Goal: Book appointment/travel/reservation

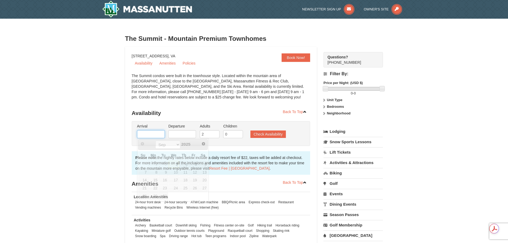
click at [148, 136] on input "text" at bounding box center [151, 134] width 28 height 8
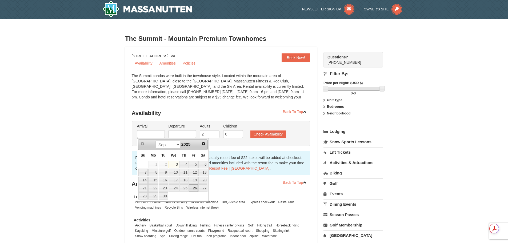
click at [192, 189] on link "26" at bounding box center [193, 187] width 9 height 7
type input "[DATE]"
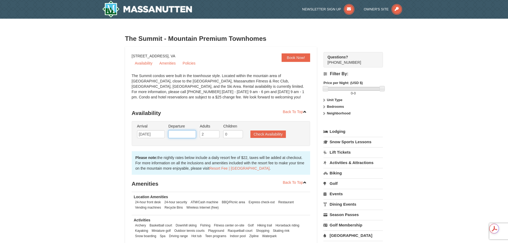
click at [180, 134] on input "text" at bounding box center [182, 134] width 28 height 8
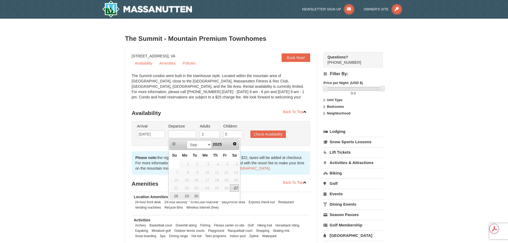
click at [236, 190] on link "27" at bounding box center [234, 187] width 9 height 7
type input "09/27/2025"
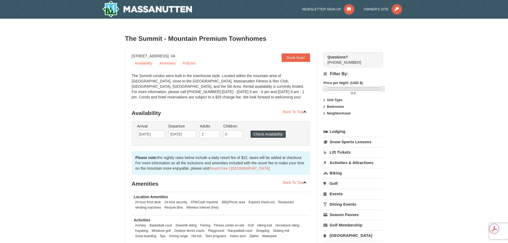
click at [266, 133] on button "Check Availability" at bounding box center [267, 133] width 35 height 7
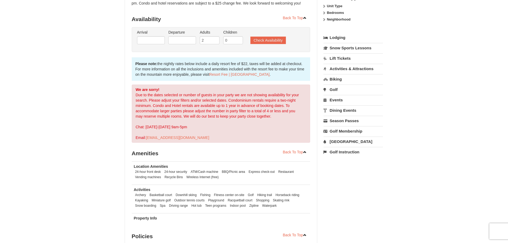
scroll to position [81, 0]
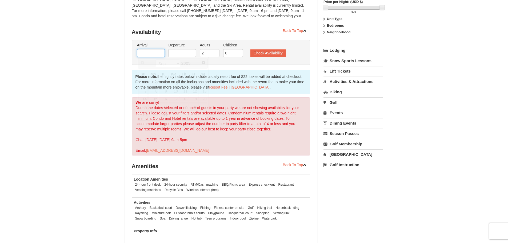
click at [150, 55] on input "text" at bounding box center [151, 53] width 28 height 8
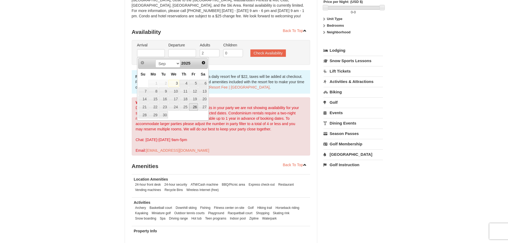
click at [195, 108] on link "26" at bounding box center [193, 106] width 9 height 7
type input "[DATE]"
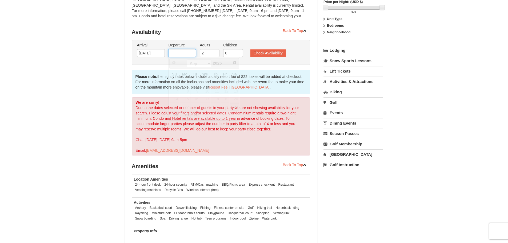
click at [181, 53] on input "text" at bounding box center [182, 53] width 28 height 8
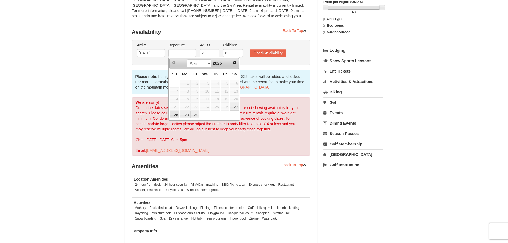
click at [174, 117] on link "28" at bounding box center [174, 114] width 9 height 7
type input "[DATE]"
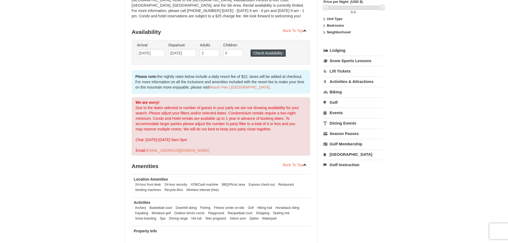
click at [265, 55] on button "Check Availability" at bounding box center [267, 52] width 35 height 7
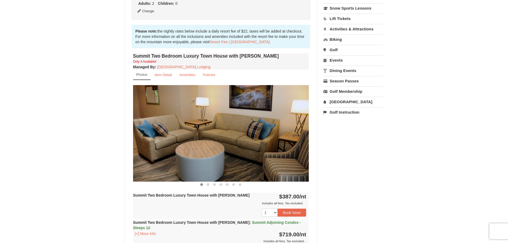
scroll to position [134, 0]
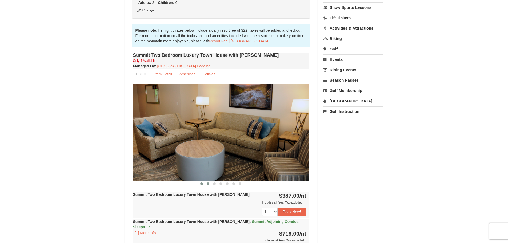
click at [207, 183] on span at bounding box center [208, 183] width 3 height 3
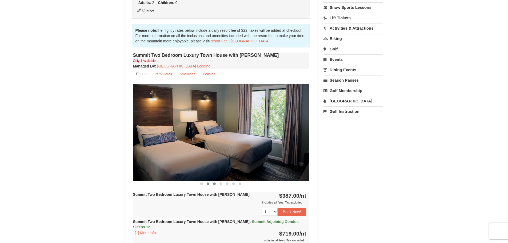
click at [215, 184] on span at bounding box center [214, 183] width 3 height 3
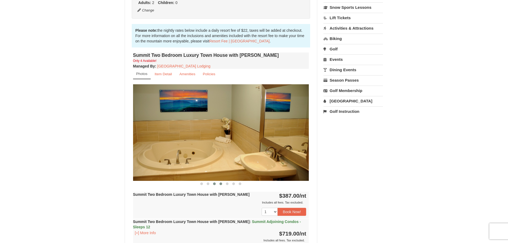
click at [221, 184] on span at bounding box center [220, 183] width 3 height 3
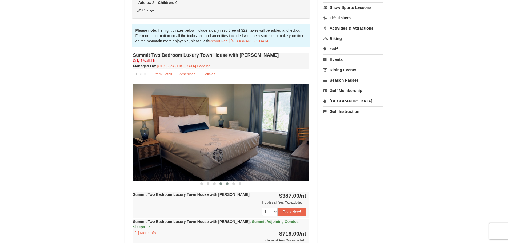
click at [227, 184] on span at bounding box center [227, 183] width 3 height 3
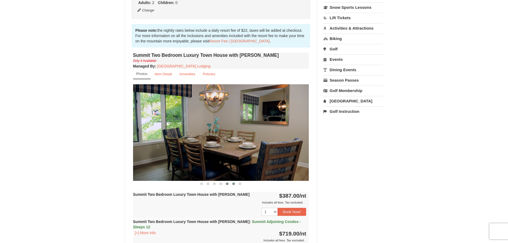
click at [233, 184] on span at bounding box center [233, 183] width 3 height 3
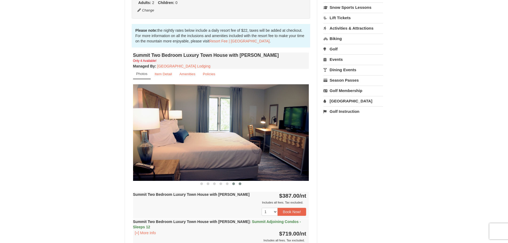
click at [240, 185] on span at bounding box center [240, 183] width 3 height 3
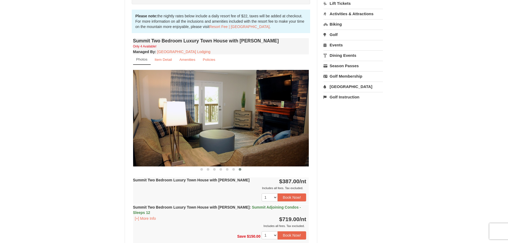
scroll to position [161, 0]
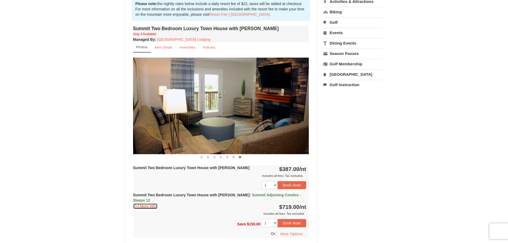
click at [153, 203] on button "[+] More Info" at bounding box center [145, 206] width 25 height 6
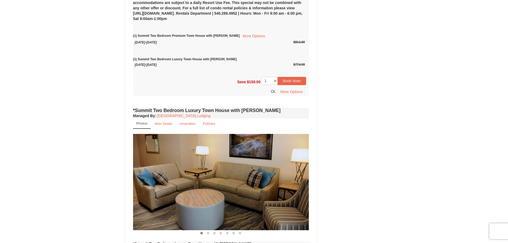
scroll to position [508, 0]
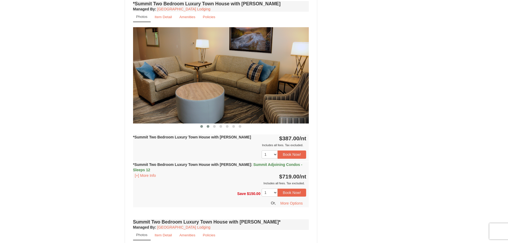
click at [209, 125] on span at bounding box center [208, 126] width 3 height 3
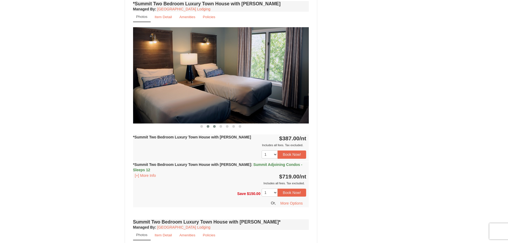
click at [215, 125] on span at bounding box center [214, 126] width 3 height 3
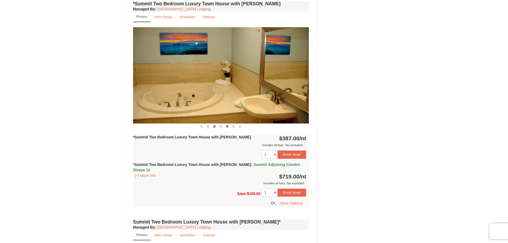
click at [227, 125] on span at bounding box center [227, 126] width 3 height 3
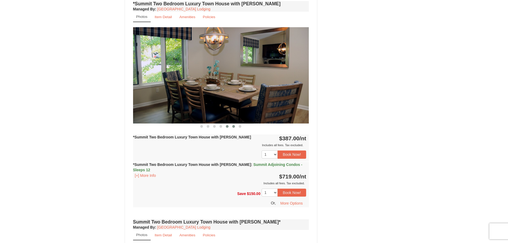
click at [235, 124] on button at bounding box center [233, 126] width 6 height 5
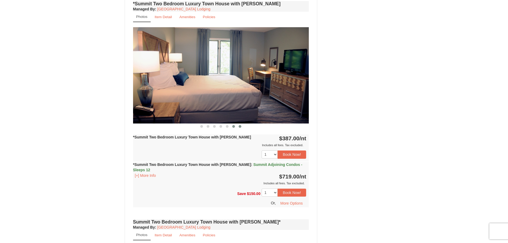
click at [240, 125] on span at bounding box center [240, 126] width 3 height 3
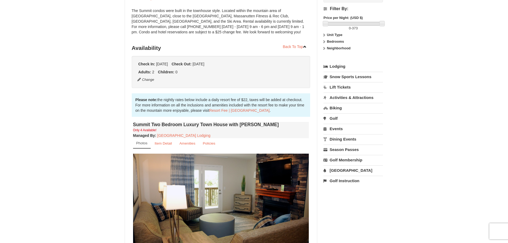
scroll to position [0, 0]
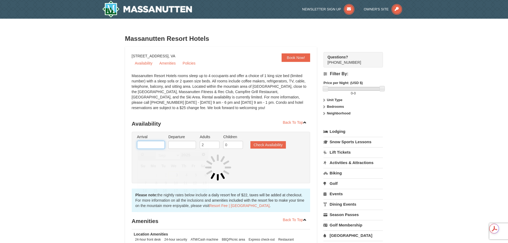
click at [156, 146] on input "text" at bounding box center [151, 145] width 28 height 8
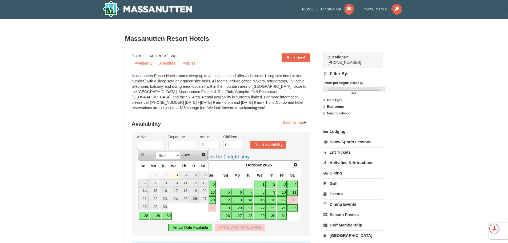
click at [194, 198] on link "26" at bounding box center [193, 198] width 9 height 7
type input "[DATE]"
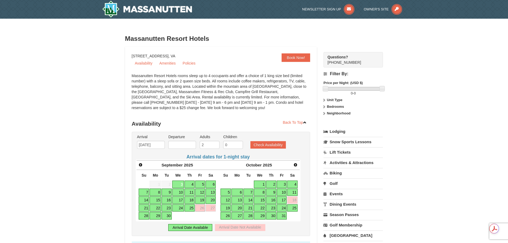
click at [201, 210] on link "26" at bounding box center [200, 207] width 10 height 7
click at [210, 209] on link "27" at bounding box center [211, 207] width 10 height 7
type input "09/27/2025"
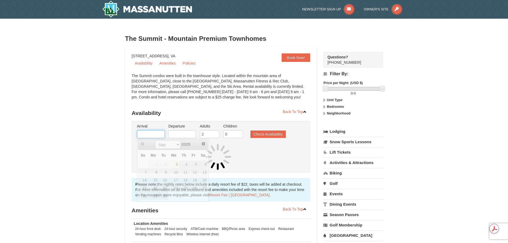
click at [157, 136] on input "text" at bounding box center [151, 134] width 28 height 8
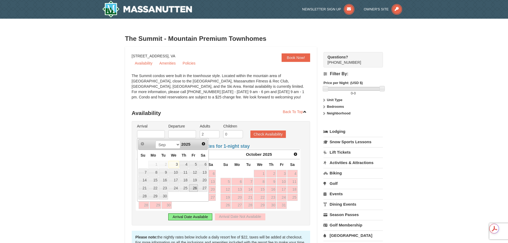
click at [195, 187] on link "26" at bounding box center [193, 187] width 9 height 7
type input "[DATE]"
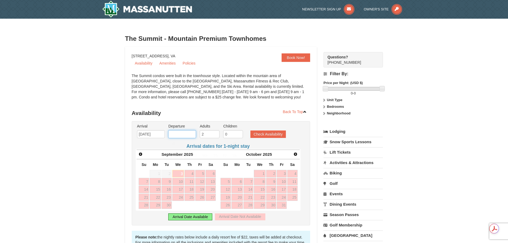
click at [177, 134] on input "text" at bounding box center [182, 134] width 28 height 8
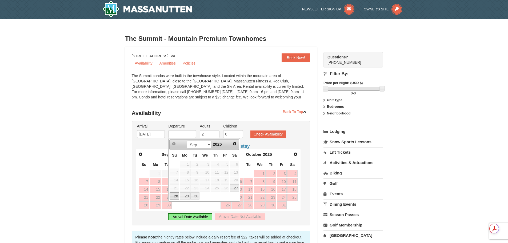
click at [176, 196] on link "28" at bounding box center [174, 195] width 9 height 7
type input "[DATE]"
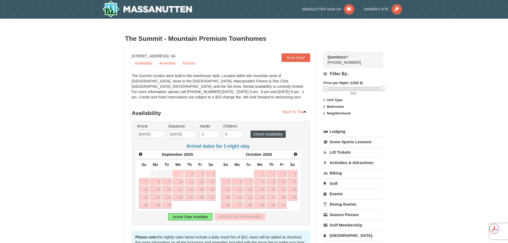
click at [267, 134] on button "Check Availability" at bounding box center [267, 133] width 35 height 7
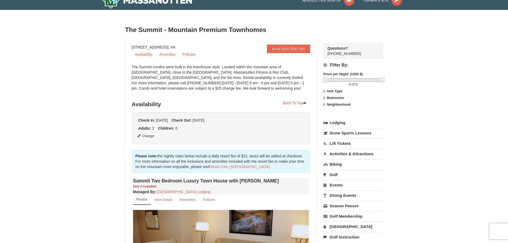
scroll to position [1, 0]
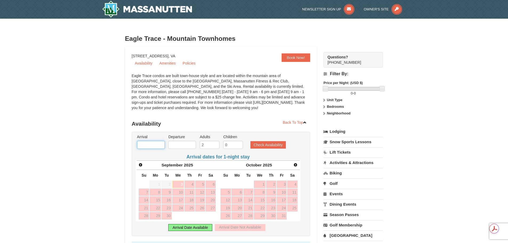
click at [145, 145] on input "text" at bounding box center [151, 145] width 28 height 8
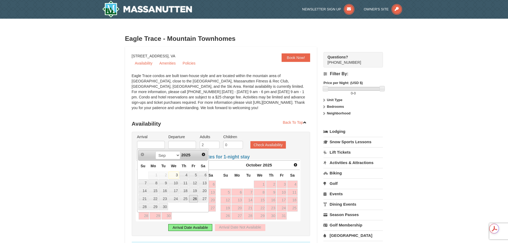
click at [193, 199] on link "26" at bounding box center [193, 198] width 9 height 7
type input "[DATE]"
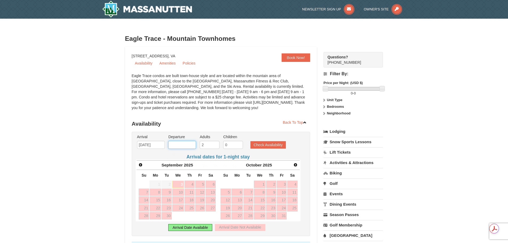
click at [183, 147] on input "text" at bounding box center [182, 145] width 28 height 8
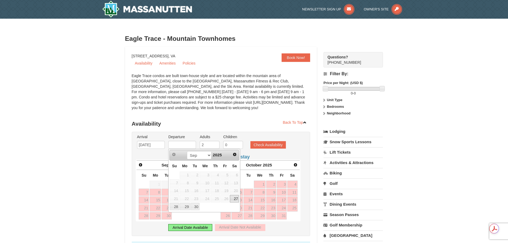
click at [235, 200] on link "27" at bounding box center [234, 198] width 9 height 7
type input "[DATE]"
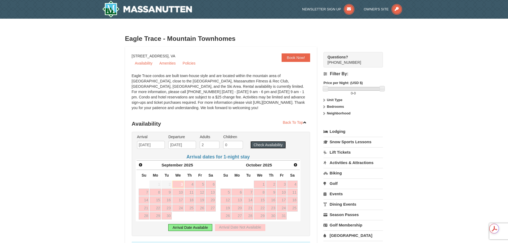
click at [269, 146] on button "Check Availability" at bounding box center [267, 144] width 35 height 7
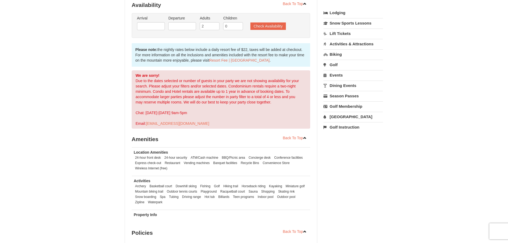
scroll to position [118, 0]
click at [153, 28] on input "text" at bounding box center [151, 26] width 28 height 8
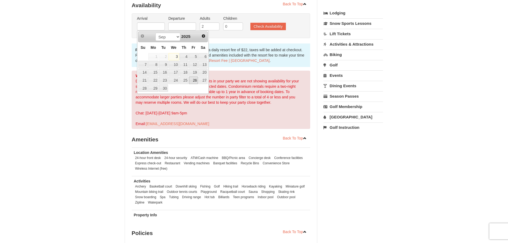
click at [194, 83] on link "26" at bounding box center [193, 80] width 9 height 7
type input "[DATE]"
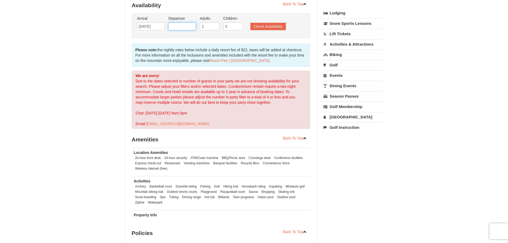
click at [173, 26] on input "text" at bounding box center [182, 26] width 28 height 8
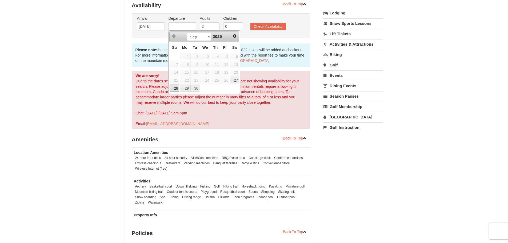
click at [175, 92] on link "28" at bounding box center [174, 88] width 9 height 7
type input "[DATE]"
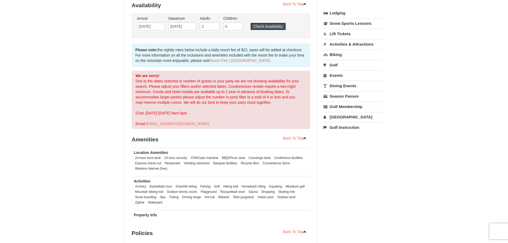
click at [263, 27] on button "Check Availability" at bounding box center [267, 26] width 35 height 7
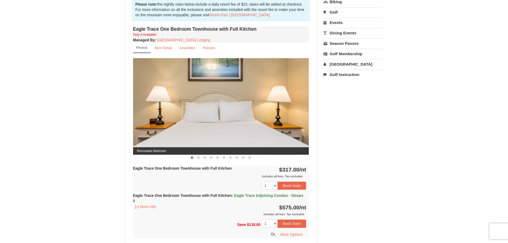
scroll to position [172, 0]
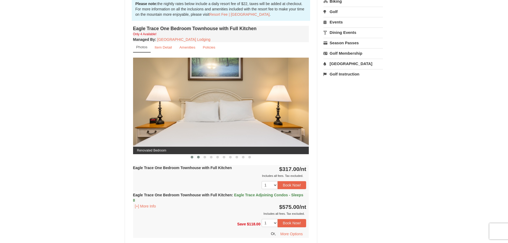
click at [198, 158] on span at bounding box center [198, 157] width 3 height 3
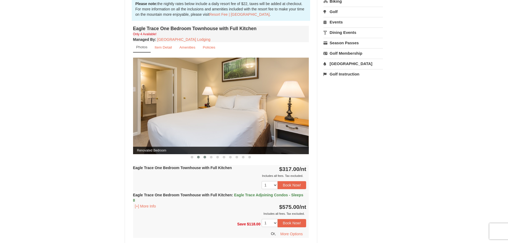
click at [205, 158] on span at bounding box center [204, 157] width 3 height 3
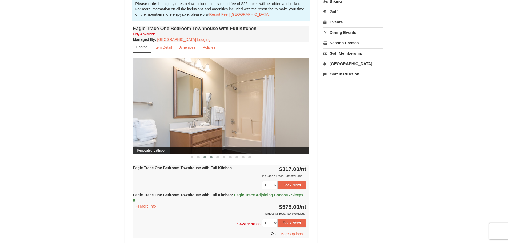
click at [212, 158] on span at bounding box center [211, 157] width 3 height 3
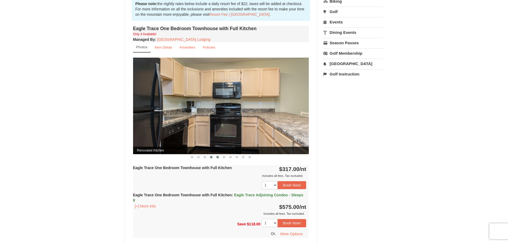
click at [218, 158] on span at bounding box center [217, 157] width 3 height 3
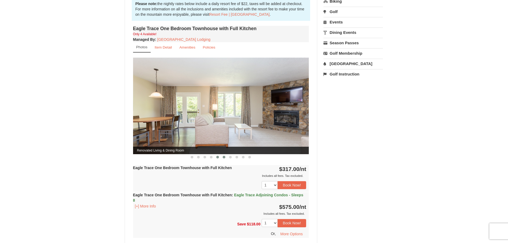
click at [223, 158] on span at bounding box center [224, 157] width 3 height 3
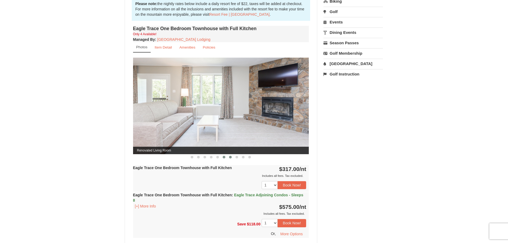
click at [231, 158] on span at bounding box center [230, 157] width 3 height 3
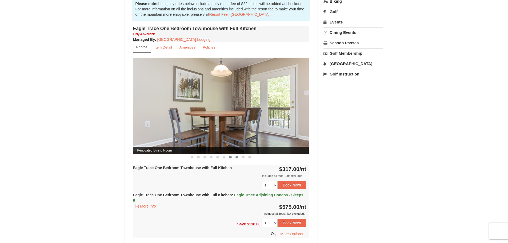
click at [235, 158] on button at bounding box center [237, 156] width 6 height 5
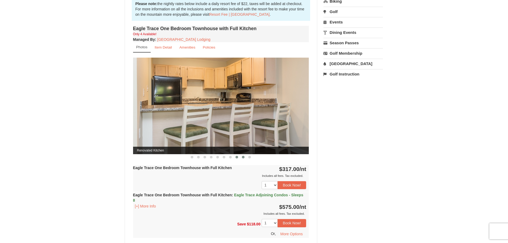
click at [242, 158] on span at bounding box center [243, 157] width 3 height 3
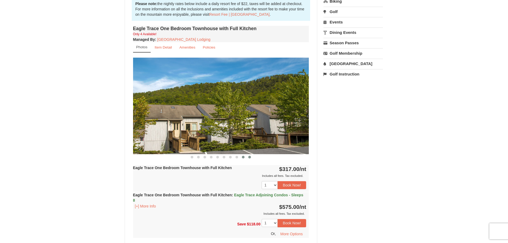
click at [249, 158] on button at bounding box center [249, 156] width 6 height 5
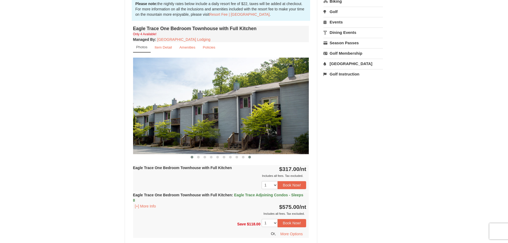
click at [190, 158] on button at bounding box center [192, 156] width 6 height 5
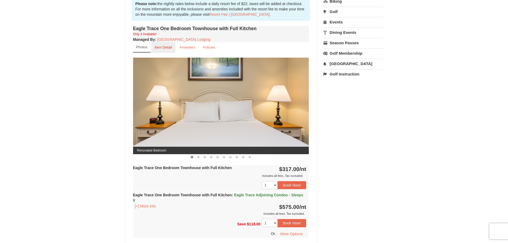
click at [165, 47] on small "Item Detail" at bounding box center [163, 47] width 17 height 4
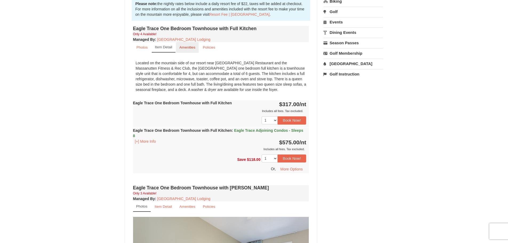
click at [190, 48] on small "Amenities" at bounding box center [187, 47] width 16 height 4
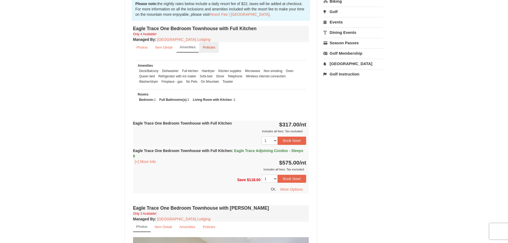
click at [208, 47] on small "Policies" at bounding box center [209, 47] width 13 height 4
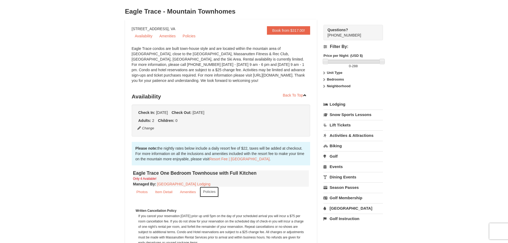
scroll to position [12, 0]
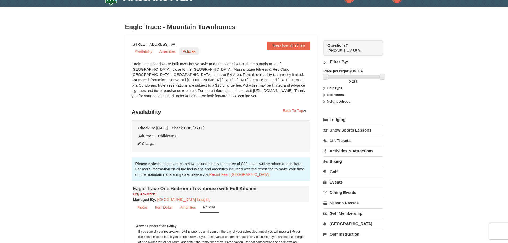
click at [187, 54] on link "Policies" at bounding box center [188, 51] width 19 height 8
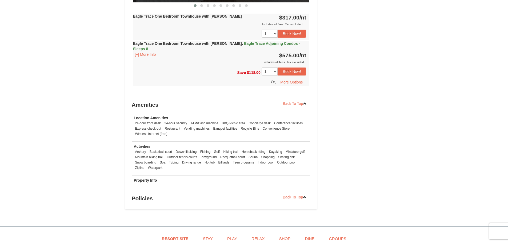
scroll to position [704, 0]
click at [287, 194] on link "Back To Top" at bounding box center [294, 198] width 31 height 8
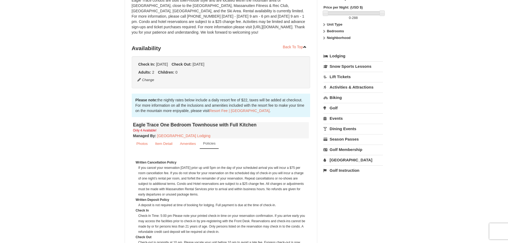
scroll to position [0, 0]
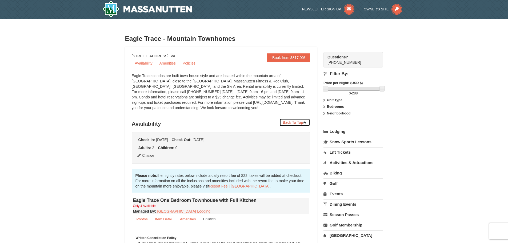
click at [296, 123] on link "Back To Top" at bounding box center [294, 122] width 31 height 8
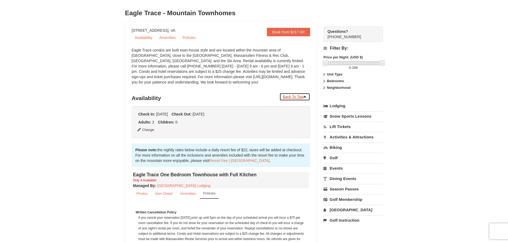
scroll to position [31, 0]
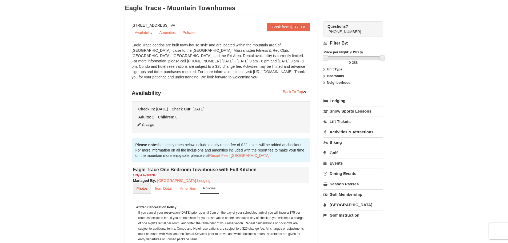
click at [146, 188] on small "Photos" at bounding box center [142, 188] width 11 height 4
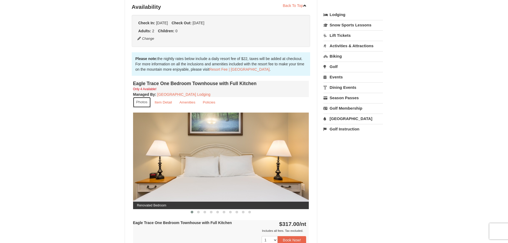
scroll to position [137, 0]
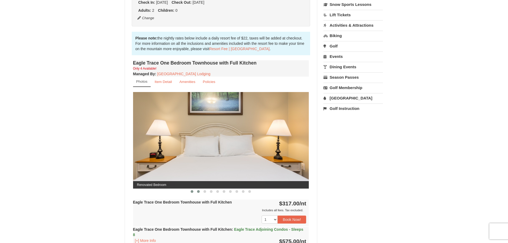
click at [199, 192] on span at bounding box center [198, 191] width 3 height 3
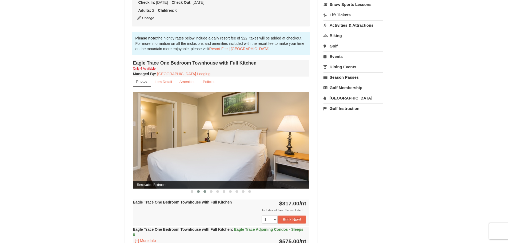
click at [205, 192] on span at bounding box center [204, 191] width 3 height 3
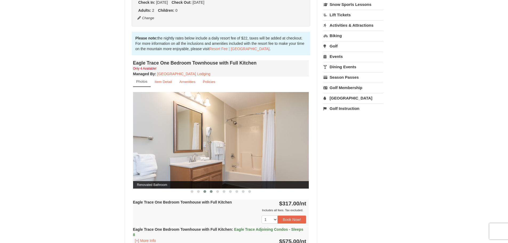
click at [209, 192] on button at bounding box center [211, 191] width 6 height 5
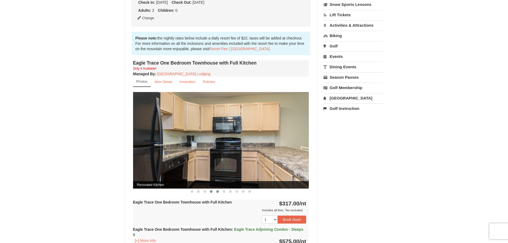
click at [217, 192] on span at bounding box center [217, 191] width 3 height 3
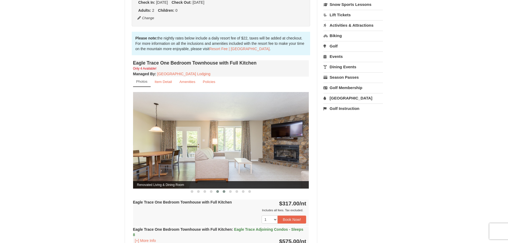
click at [225, 192] on span at bounding box center [224, 191] width 3 height 3
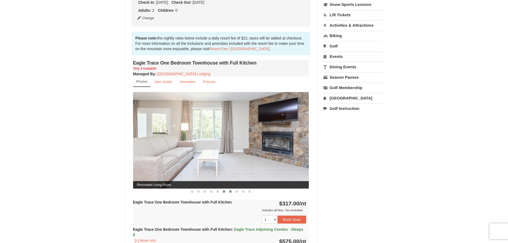
click at [231, 193] on button at bounding box center [230, 191] width 6 height 5
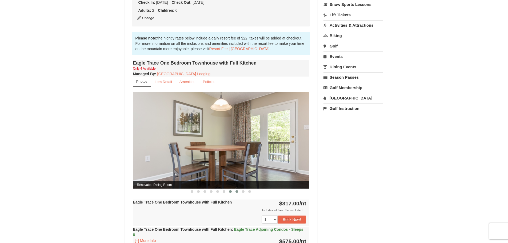
click at [238, 193] on span at bounding box center [236, 191] width 3 height 3
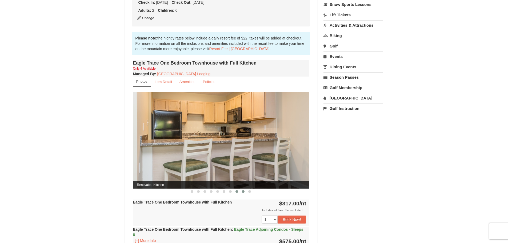
click at [243, 192] on span at bounding box center [243, 191] width 3 height 3
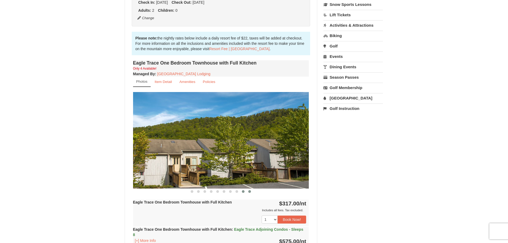
click at [249, 192] on span at bounding box center [249, 191] width 3 height 3
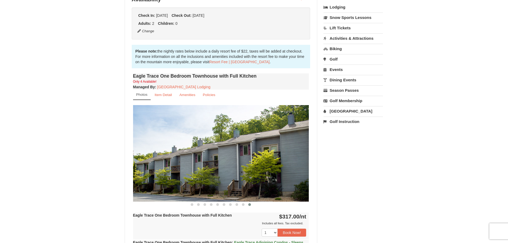
scroll to position [187, 0]
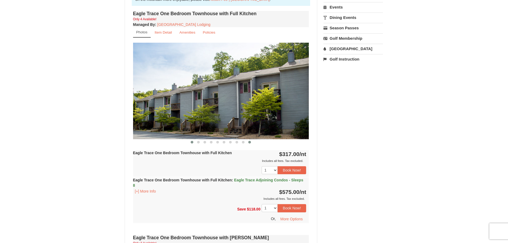
click at [193, 143] on span at bounding box center [192, 142] width 3 height 3
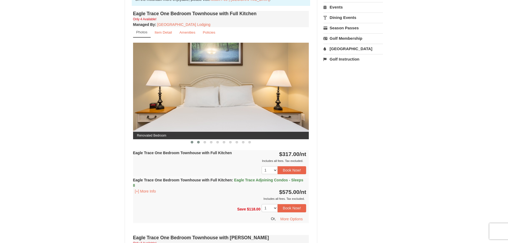
click at [198, 143] on span at bounding box center [198, 142] width 3 height 3
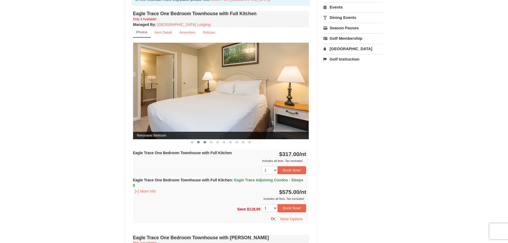
click at [205, 143] on span at bounding box center [204, 142] width 3 height 3
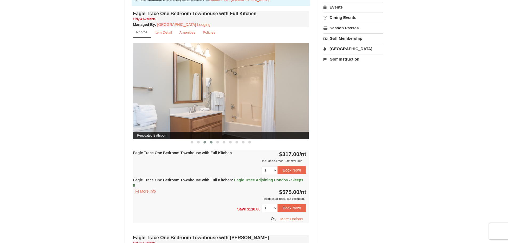
click at [211, 143] on span at bounding box center [211, 142] width 3 height 3
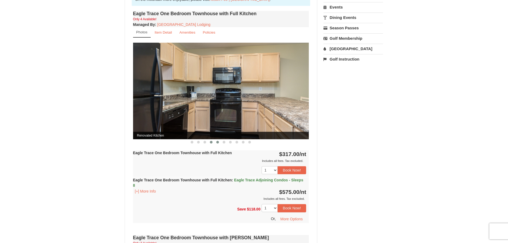
click at [218, 143] on span at bounding box center [217, 142] width 3 height 3
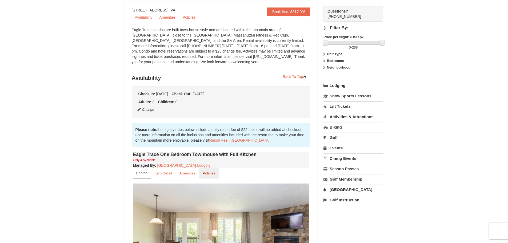
scroll to position [0, 0]
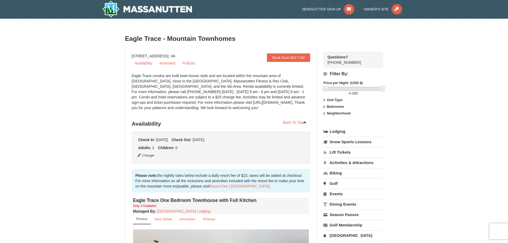
click at [334, 106] on strong "Bedrooms" at bounding box center [335, 107] width 17 height 4
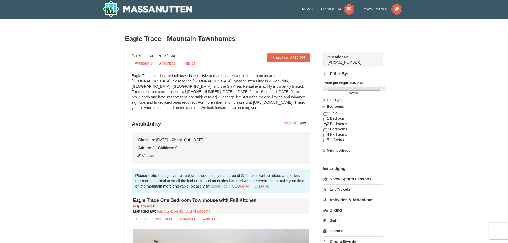
click at [324, 125] on input "checkbox" at bounding box center [324, 124] width 3 height 3
checkbox input "true"
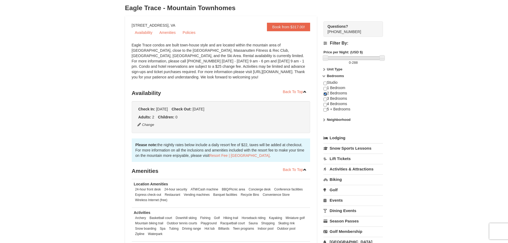
scroll to position [27, 0]
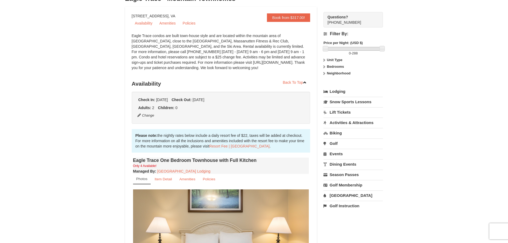
scroll to position [36, 0]
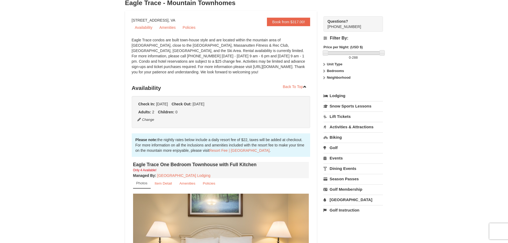
click at [325, 71] on icon at bounding box center [324, 71] width 4 height 4
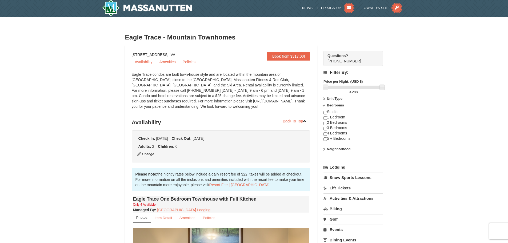
scroll to position [0, 0]
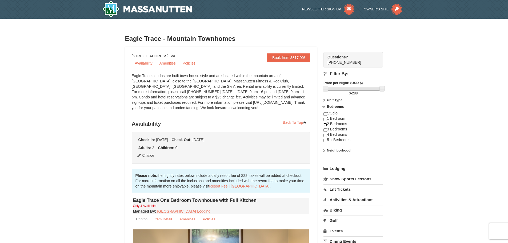
click at [326, 124] on input "checkbox" at bounding box center [324, 124] width 3 height 3
checkbox input "true"
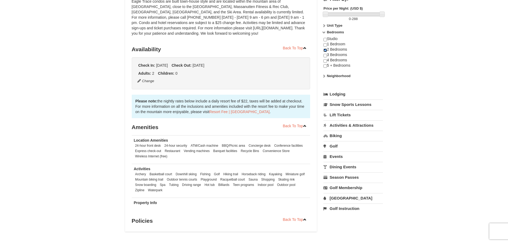
scroll to position [80, 0]
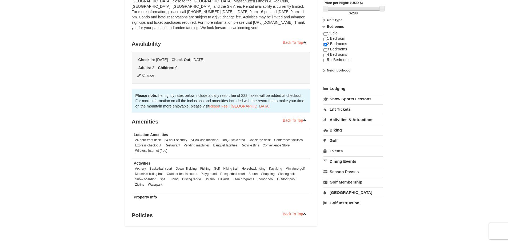
click at [339, 70] on strong "Neighborhood" at bounding box center [339, 70] width 24 height 4
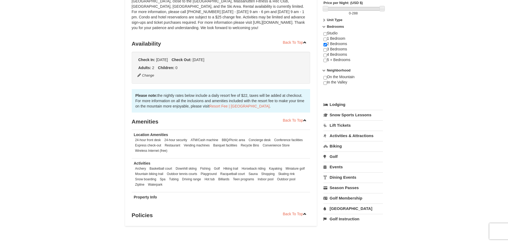
click at [339, 70] on strong "Neighborhood" at bounding box center [339, 70] width 24 height 4
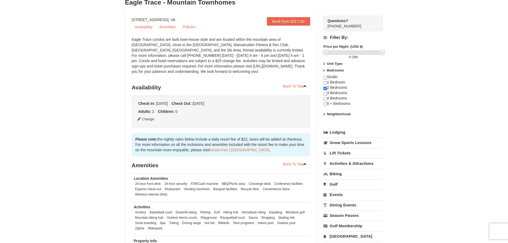
scroll to position [0, 0]
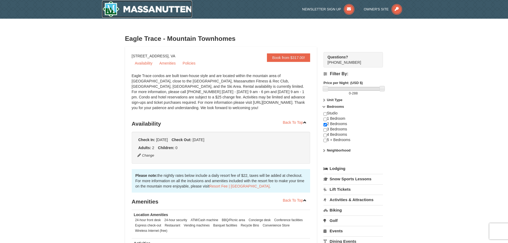
click at [149, 9] on img at bounding box center [147, 9] width 90 height 17
